Goal: Find specific page/section: Find specific page/section

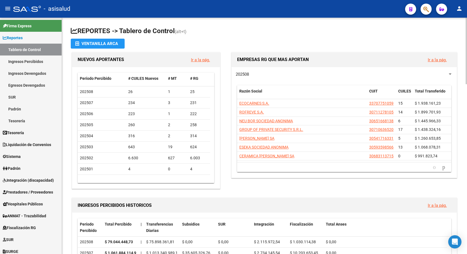
scroll to position [55, 0]
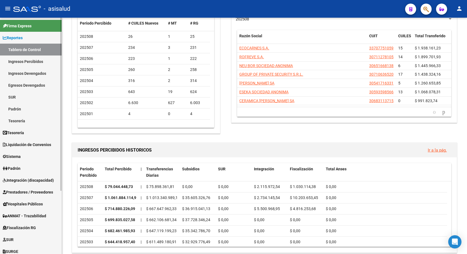
click at [34, 62] on link "Ingresos Percibidos" at bounding box center [31, 62] width 62 height 12
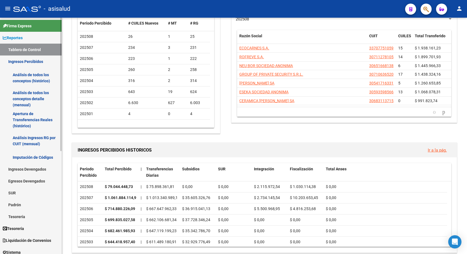
click at [35, 77] on link "Análisis de todos los conceptos (histórico)" at bounding box center [31, 77] width 62 height 21
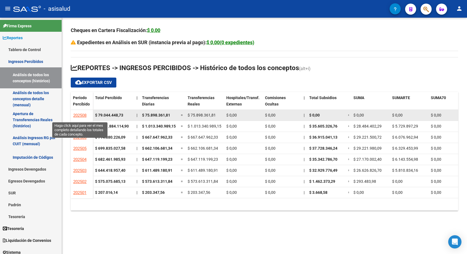
click at [80, 114] on span "202508" at bounding box center [79, 115] width 13 height 5
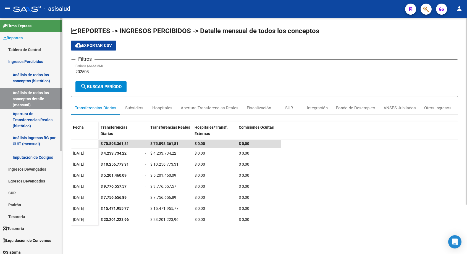
click at [30, 61] on link "Ingresos Percibidos" at bounding box center [31, 62] width 62 height 12
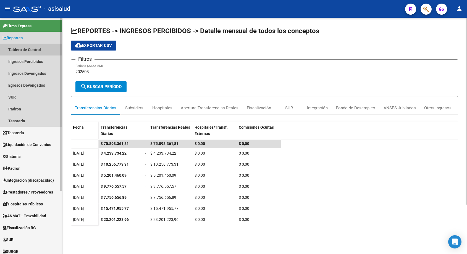
click at [35, 49] on link "Tablero de Control" at bounding box center [31, 50] width 62 height 12
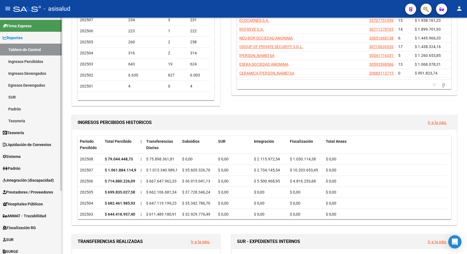
scroll to position [28, 0]
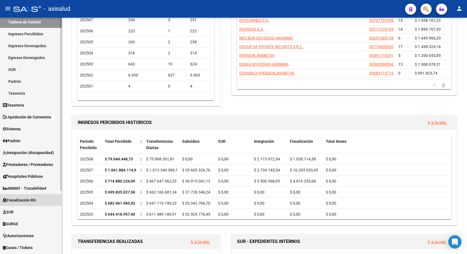
click at [25, 198] on span "Fiscalización RG" at bounding box center [19, 200] width 33 height 6
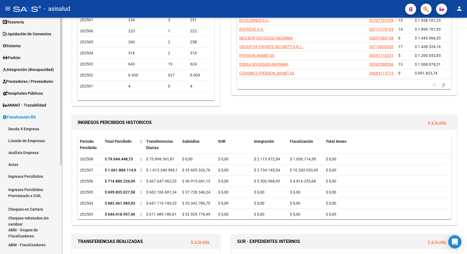
click at [22, 128] on link "Deuda X Empresa" at bounding box center [31, 129] width 62 height 12
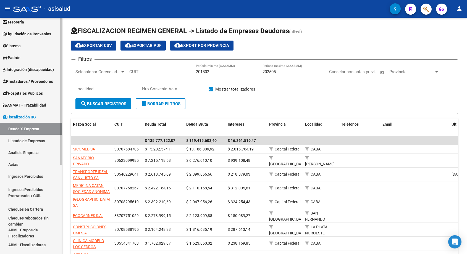
scroll to position [55, 0]
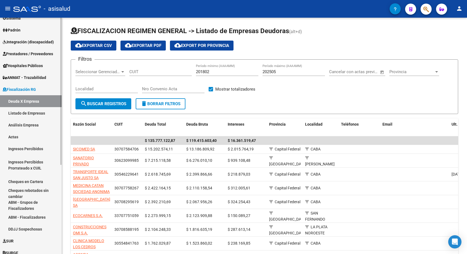
click at [32, 149] on link "Ingresos Percibidos" at bounding box center [31, 149] width 62 height 12
